Goal: Use online tool/utility: Utilize a website feature to perform a specific function

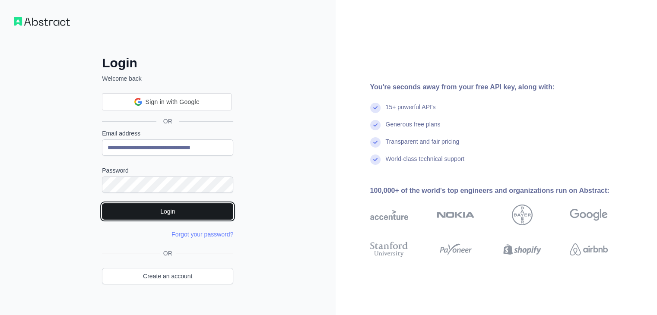
click at [174, 215] on button "Login" at bounding box center [167, 212] width 131 height 16
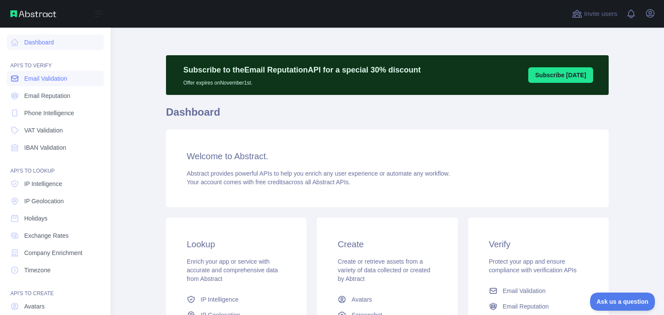
click at [34, 76] on span "Email Validation" at bounding box center [45, 78] width 43 height 9
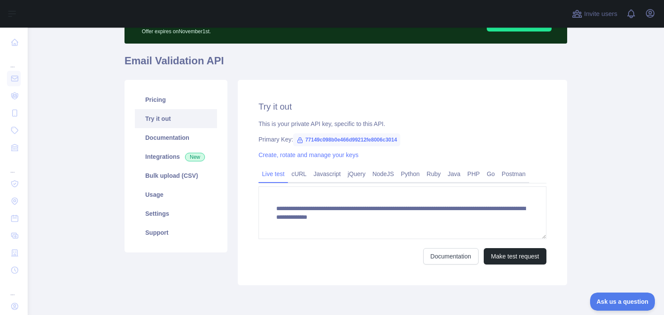
scroll to position [85, 0]
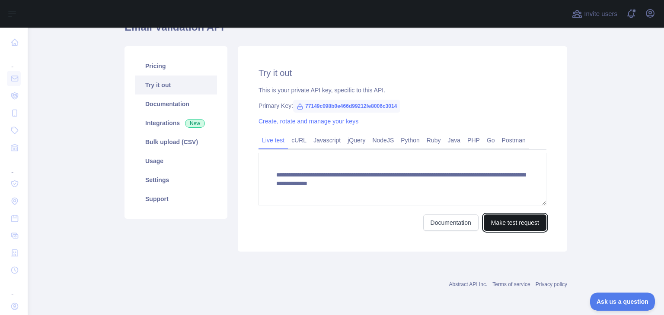
click at [516, 221] on button "Make test request" at bounding box center [515, 223] width 63 height 16
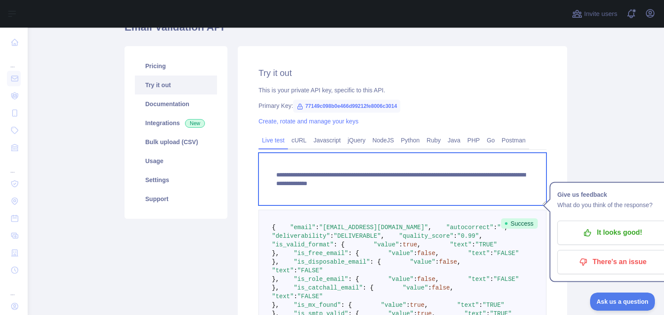
drag, startPoint x: 423, startPoint y: 185, endPoint x: 425, endPoint y: 197, distance: 12.2
click at [425, 197] on textarea "**********" at bounding box center [402, 179] width 288 height 53
paste textarea
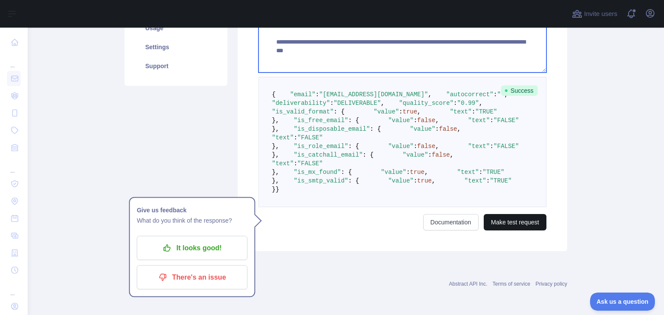
type textarea "**********"
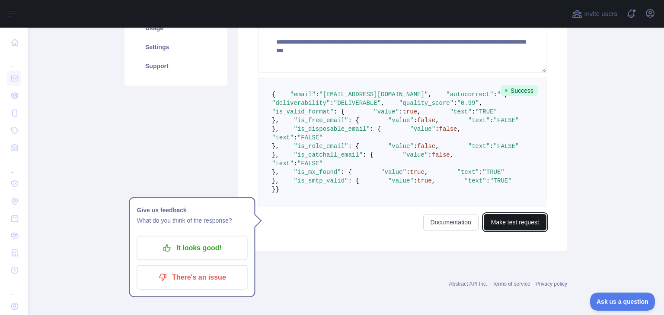
click at [528, 231] on button "Make test request" at bounding box center [515, 222] width 63 height 16
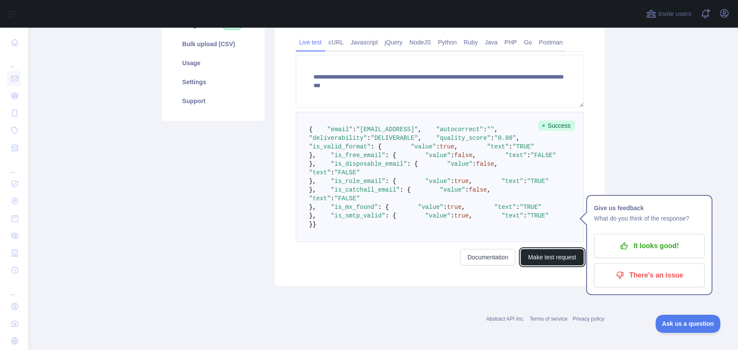
scroll to position [157, 0]
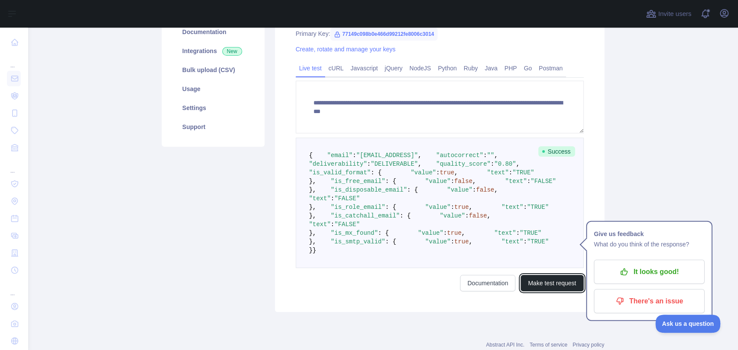
click at [520, 275] on button "Make test request" at bounding box center [551, 283] width 63 height 16
